Goal: Information Seeking & Learning: Learn about a topic

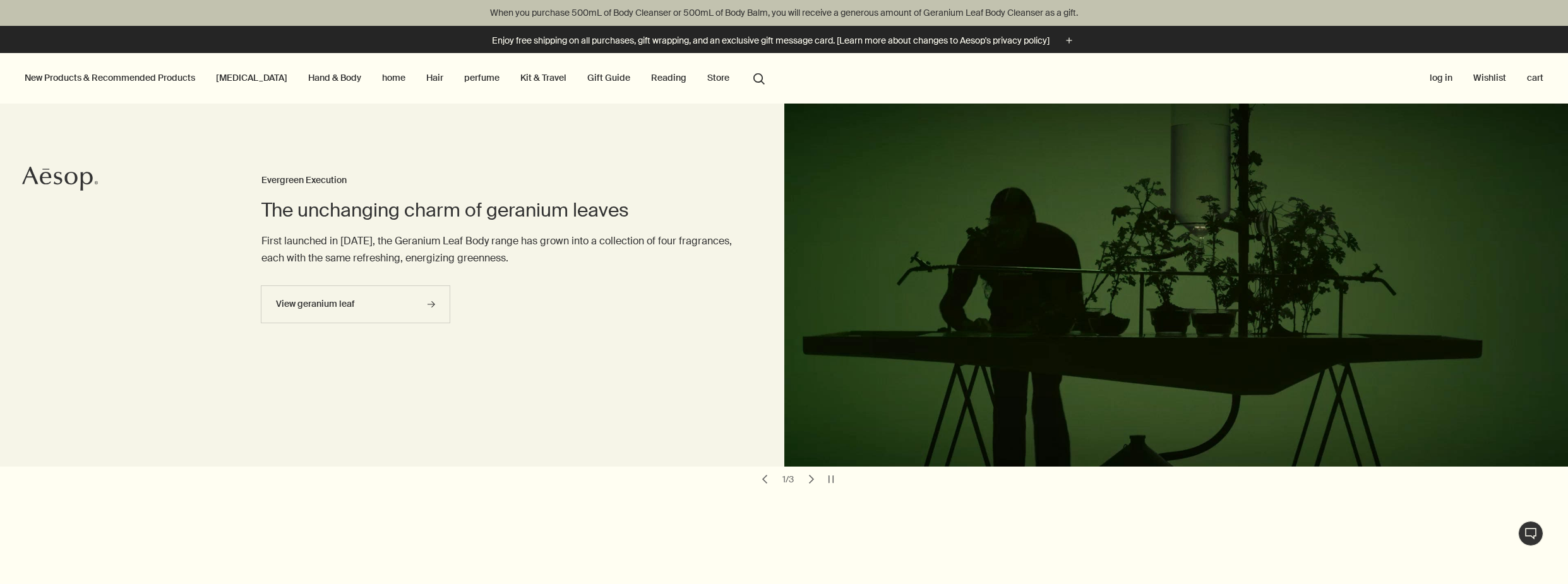
click at [232, 77] on font "[MEDICAL_DATA]" at bounding box center [252, 77] width 72 height 11
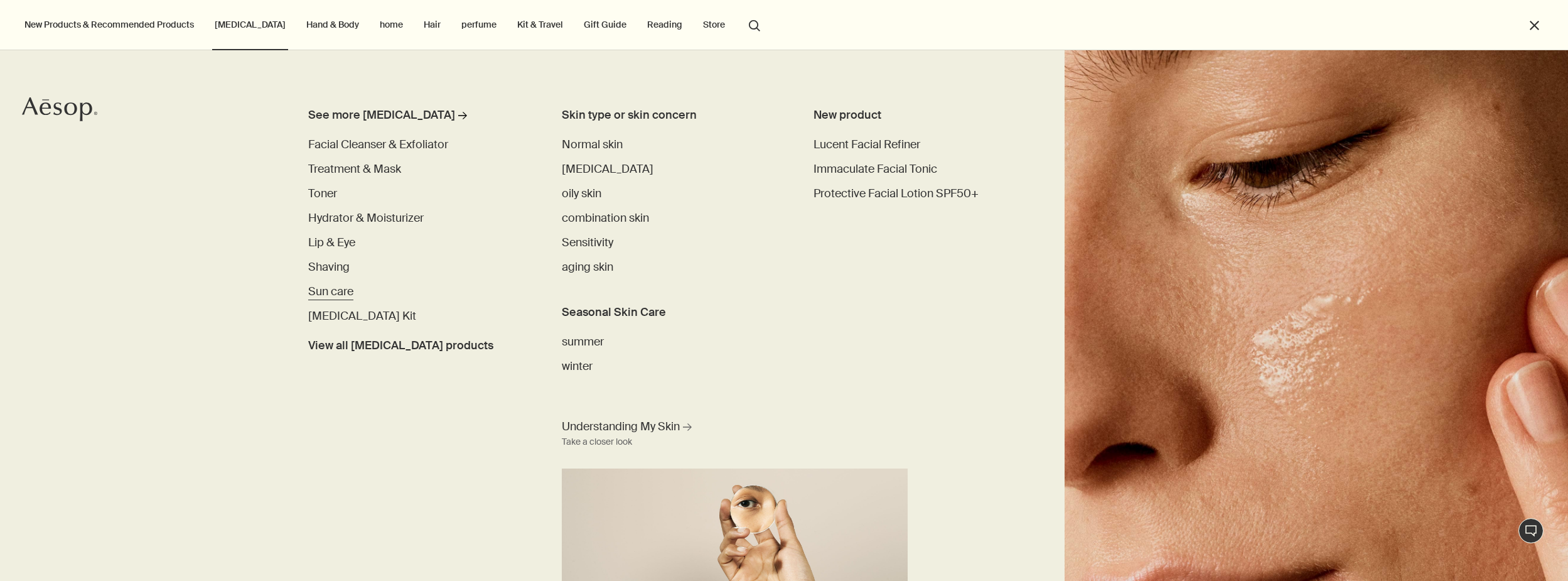
click at [339, 295] on font "Sun care" at bounding box center [330, 291] width 45 height 15
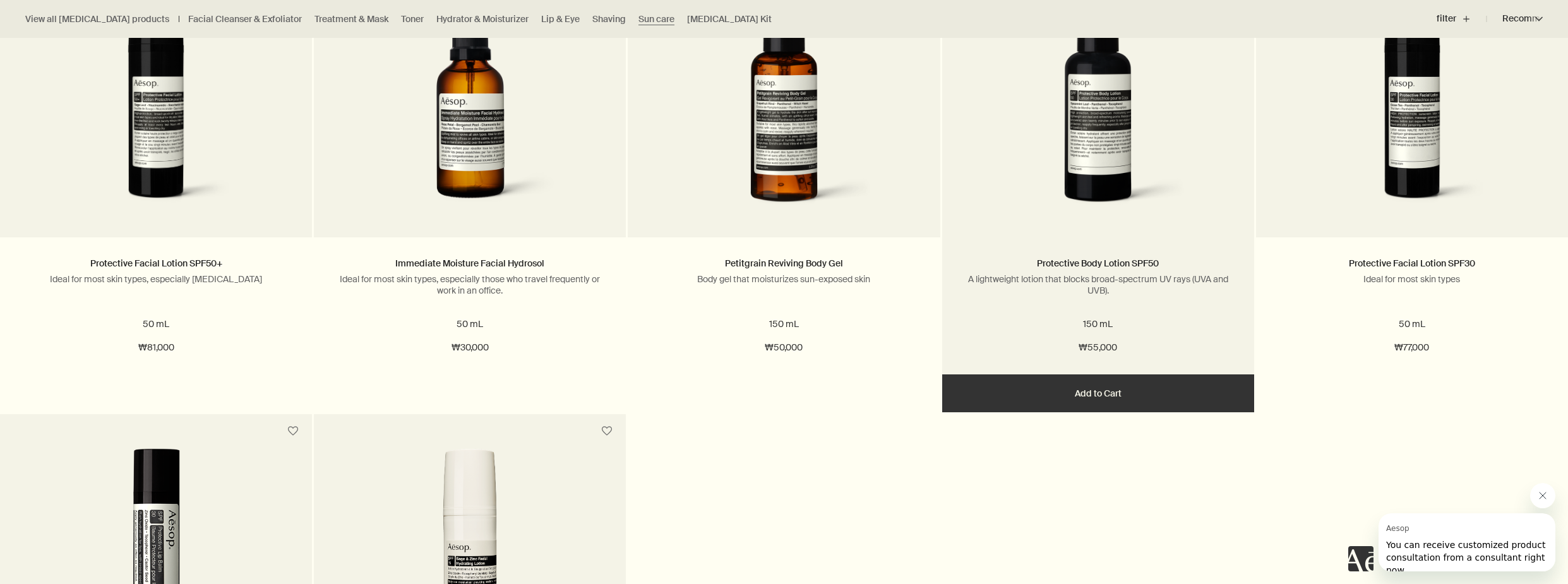
scroll to position [757, 0]
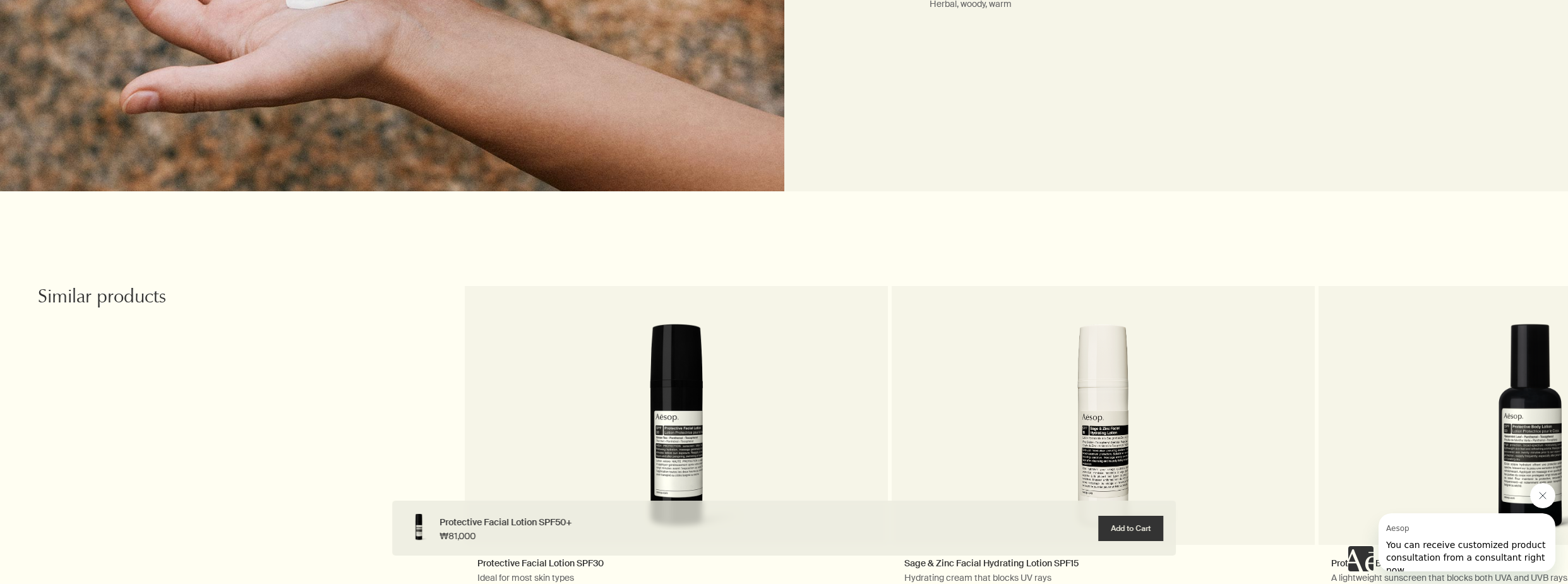
scroll to position [1388, 0]
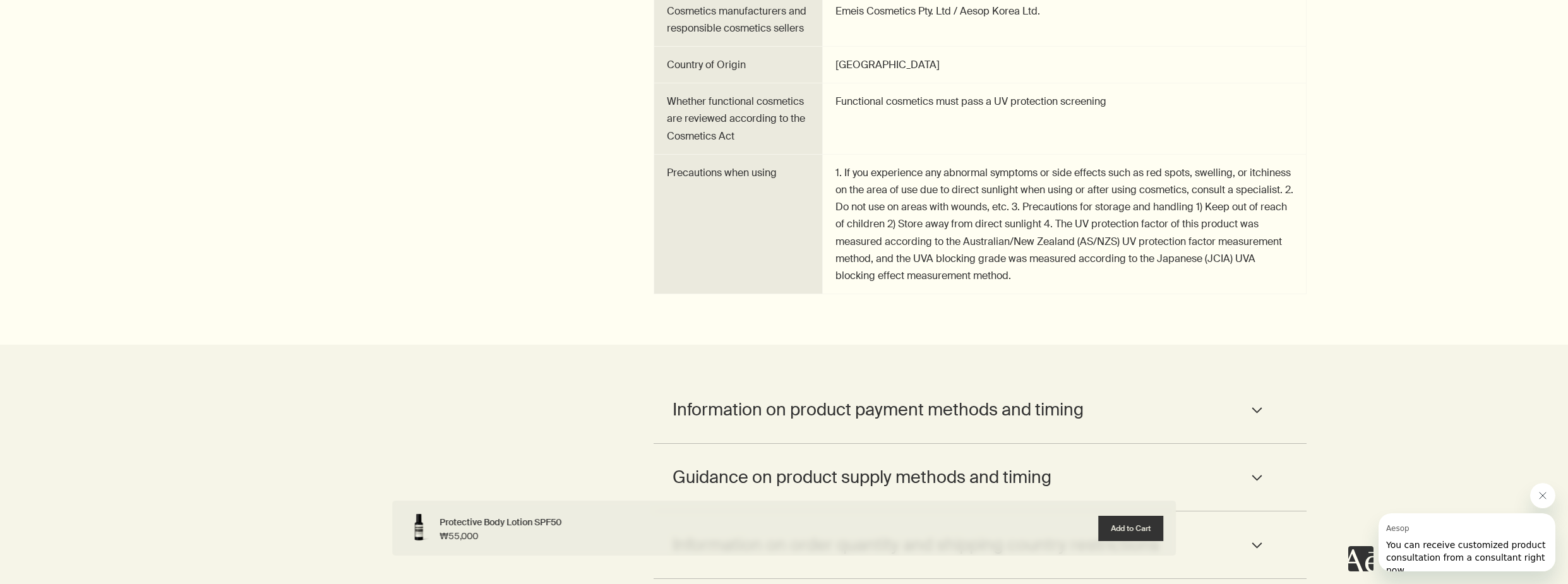
scroll to position [2398, 0]
